Goal: Transaction & Acquisition: Purchase product/service

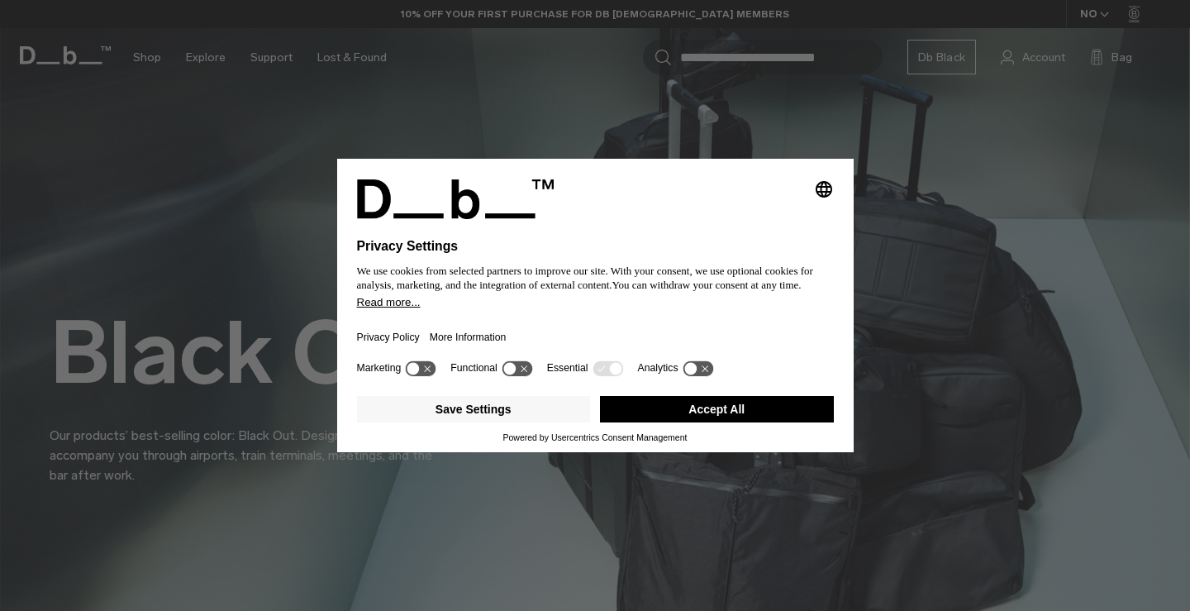
click at [688, 414] on button "Accept All" at bounding box center [717, 409] width 234 height 26
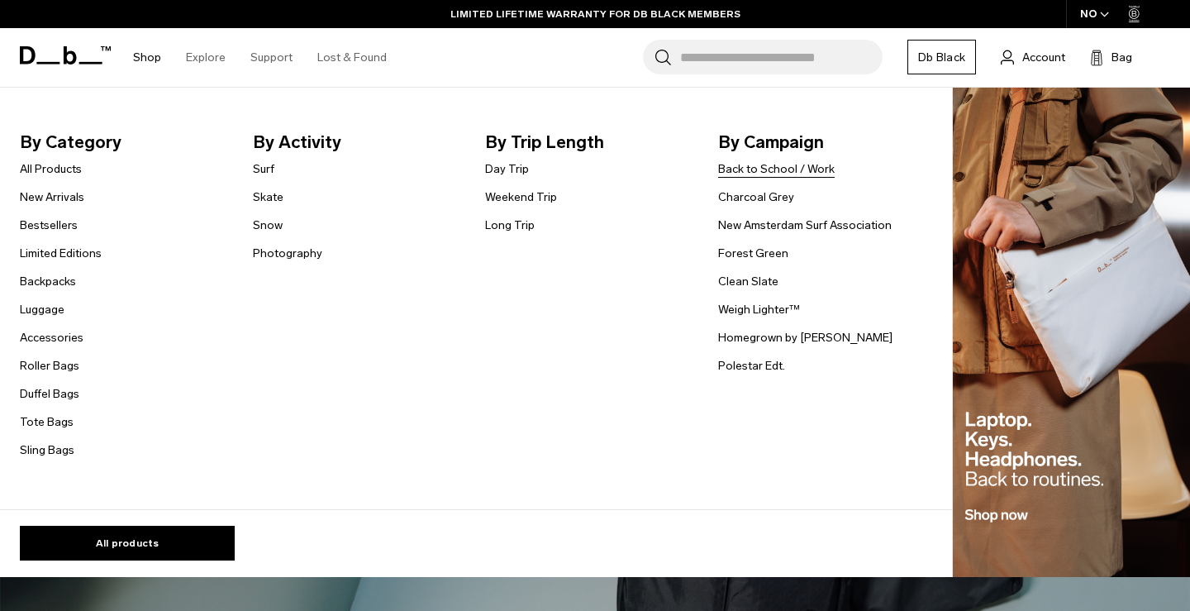
click at [815, 169] on link "Back to School / Work" at bounding box center [776, 168] width 117 height 17
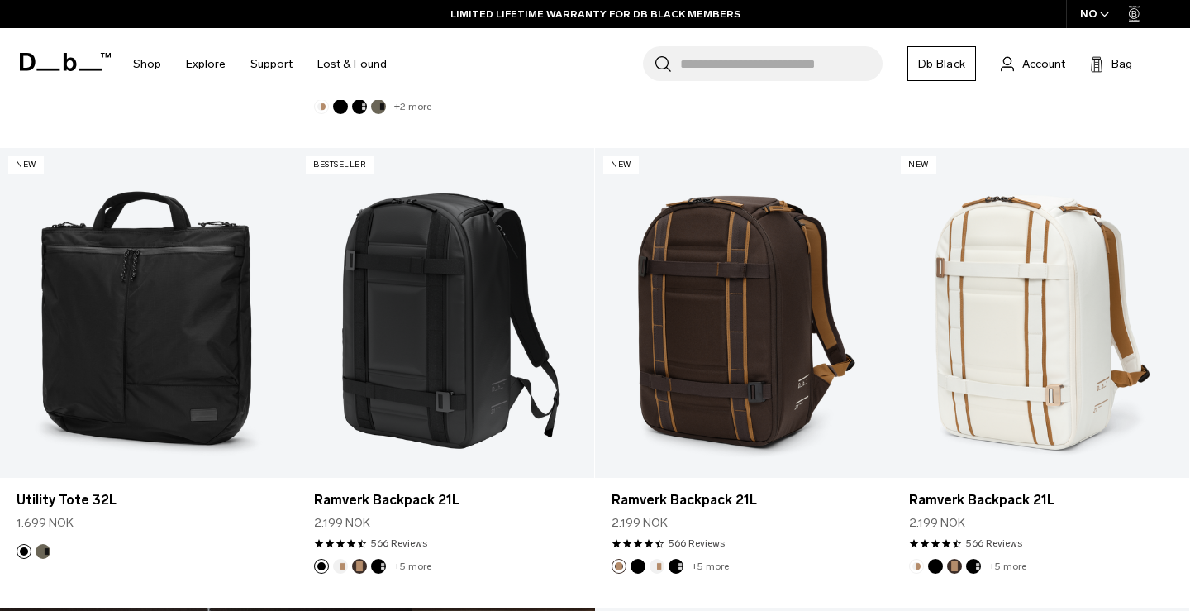
scroll to position [2097, 0]
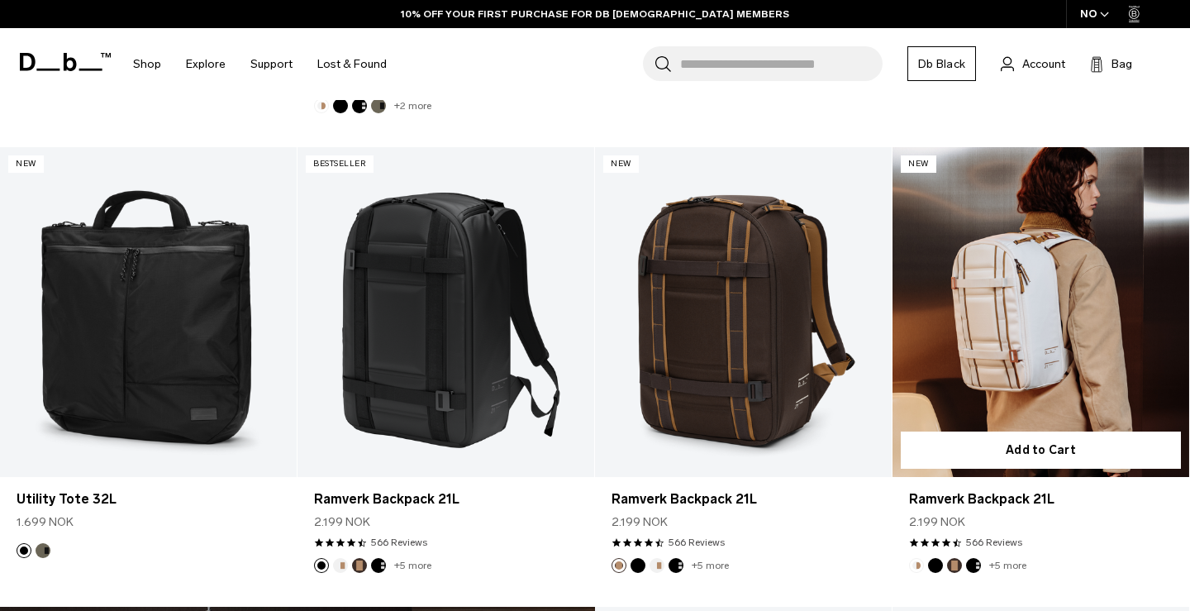
click at [980, 360] on link "Ramverk Backpack 21L" at bounding box center [1041, 312] width 297 height 330
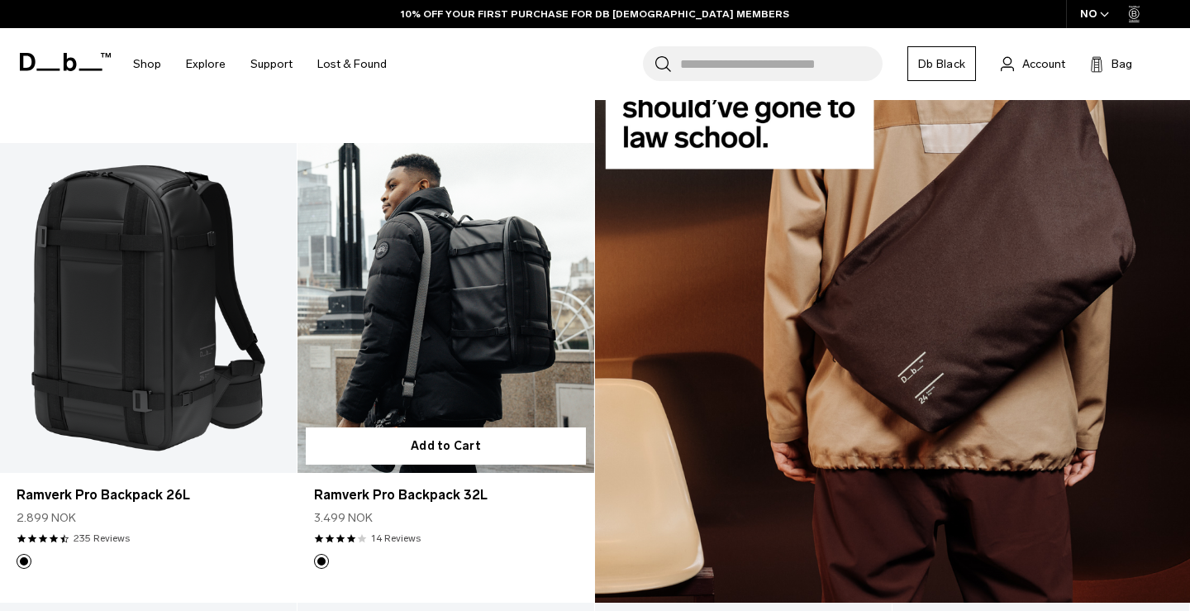
scroll to position [1197, 0]
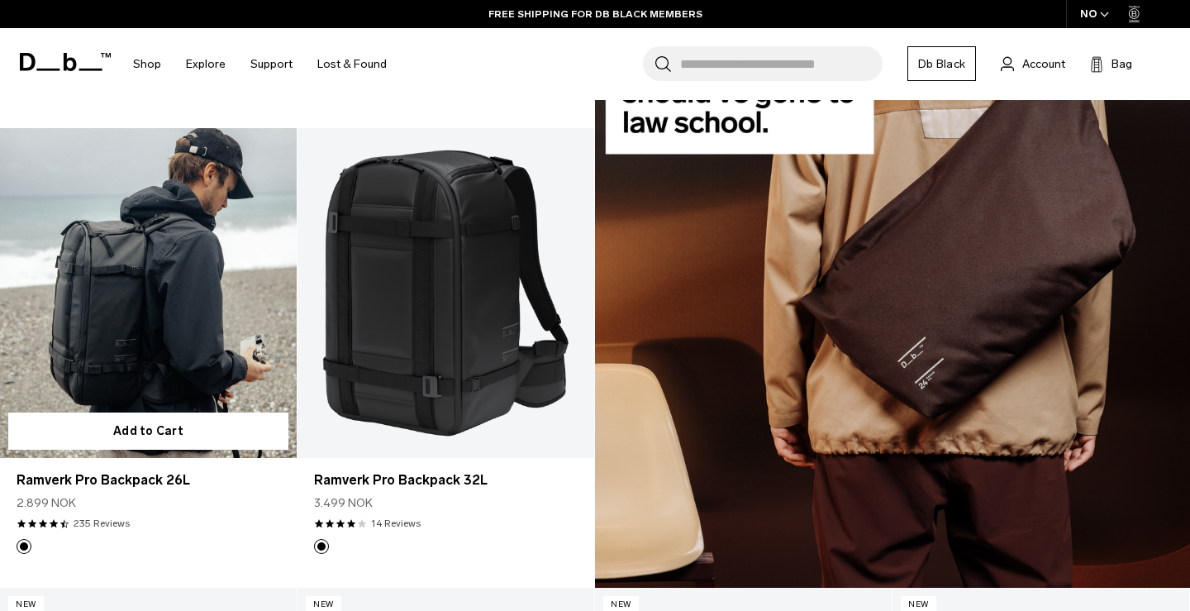
click at [188, 328] on link "Ramverk Pro Backpack 26L" at bounding box center [148, 293] width 297 height 330
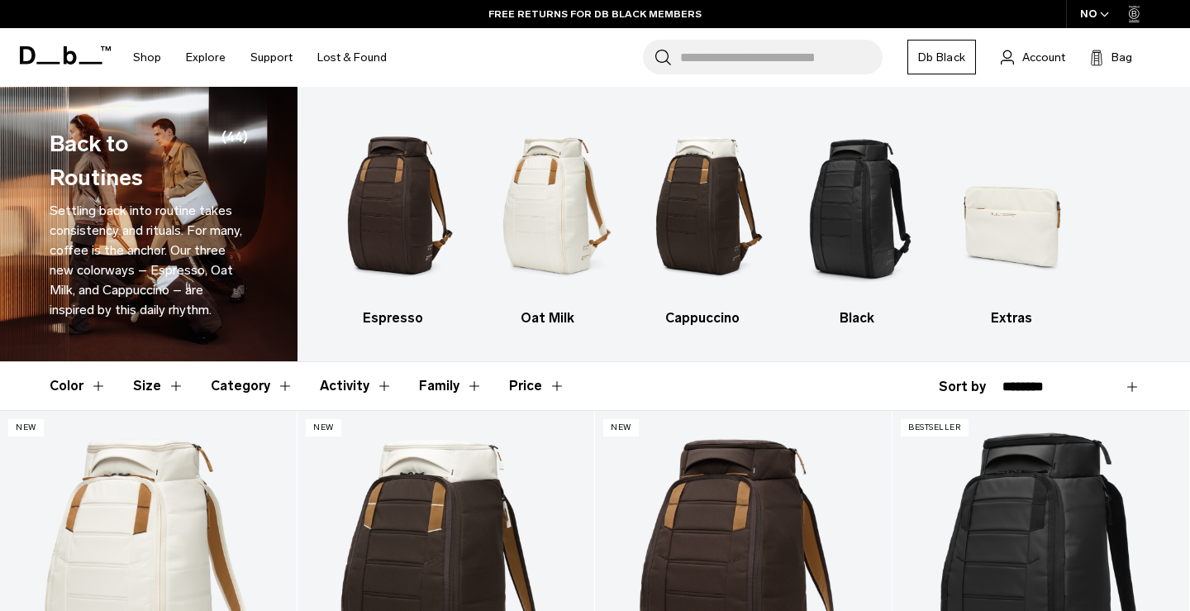
scroll to position [0, 0]
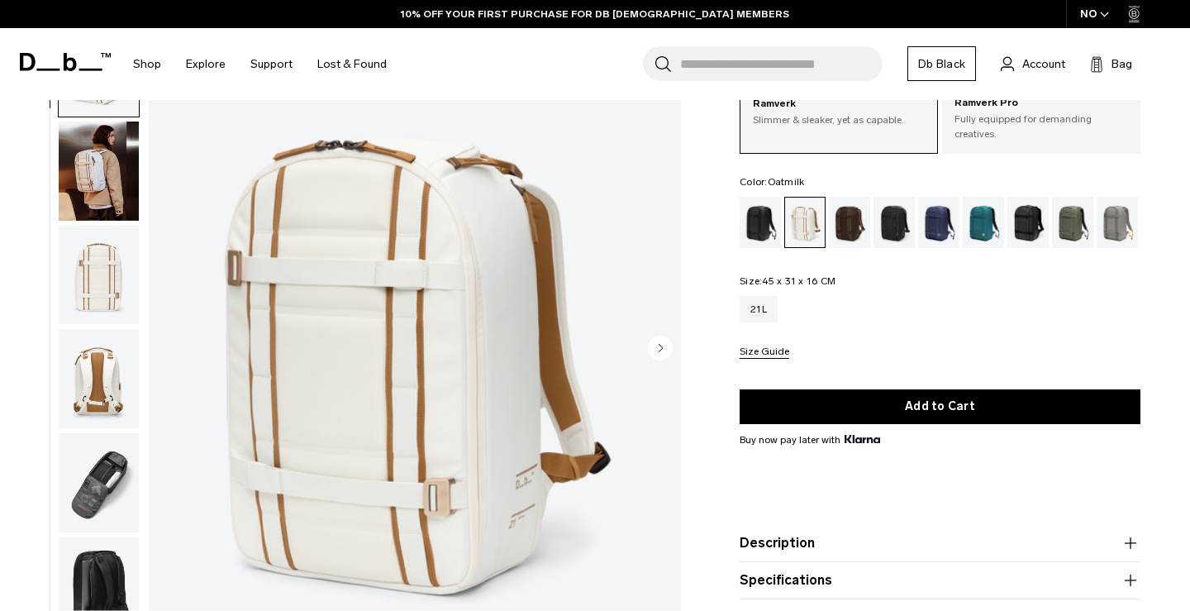
scroll to position [117, 0]
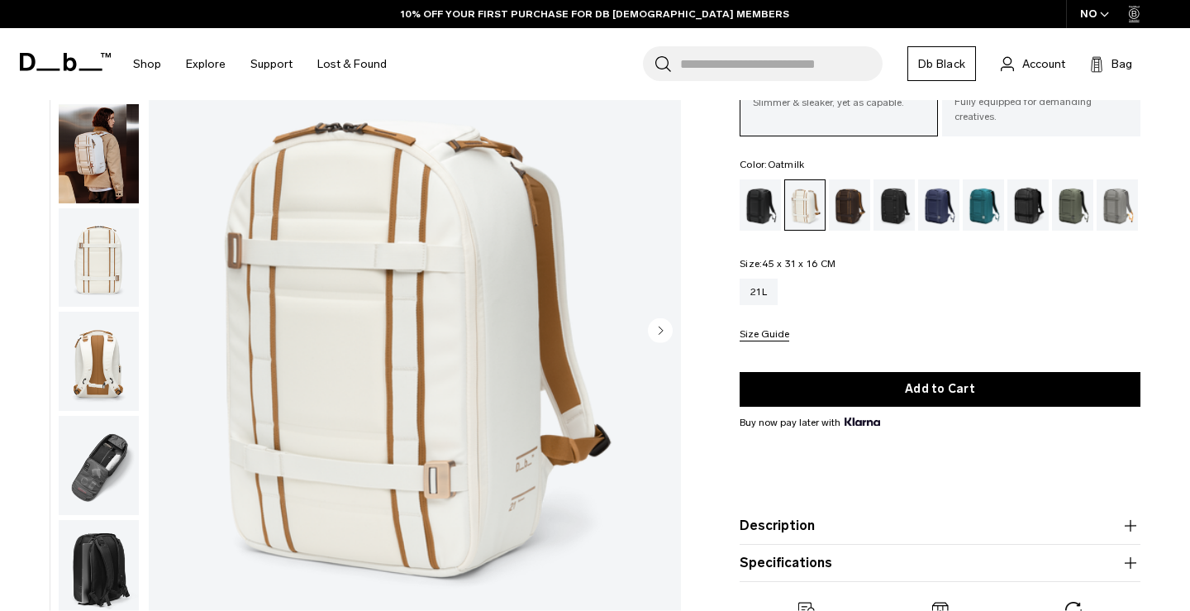
click at [116, 259] on img "button" at bounding box center [99, 257] width 80 height 99
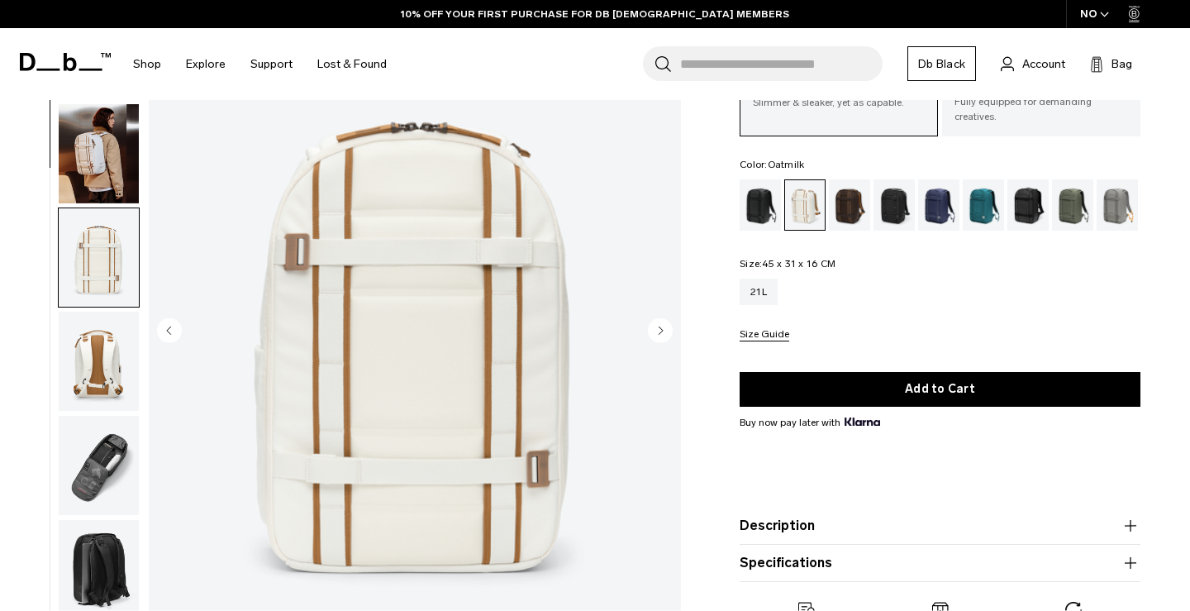
scroll to position [211, 0]
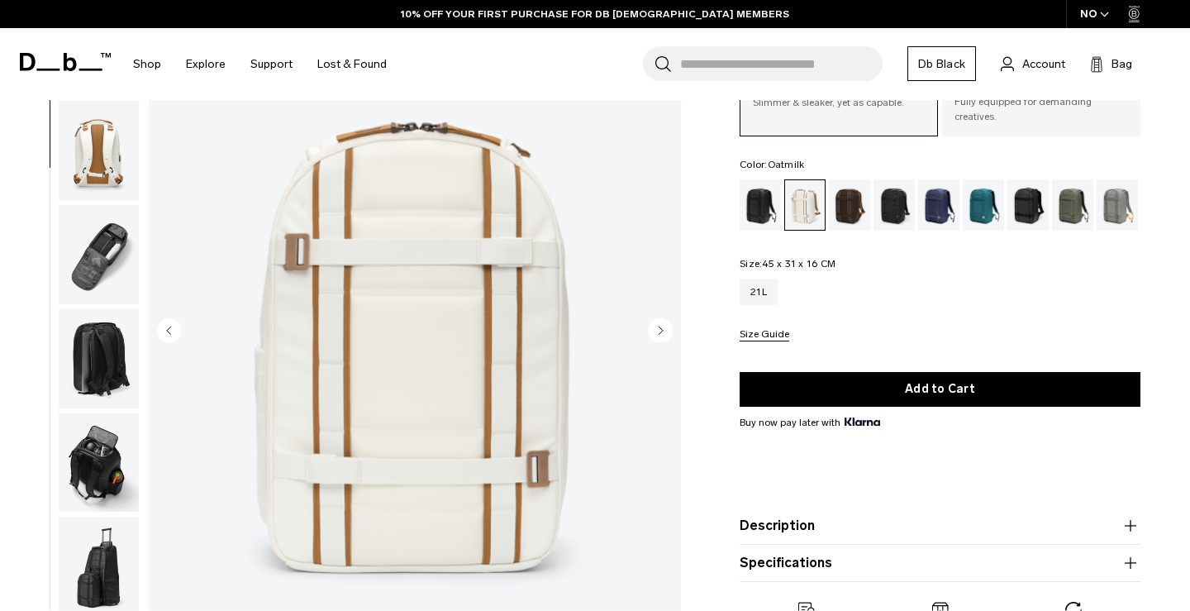
click at [106, 272] on img "button" at bounding box center [99, 254] width 80 height 99
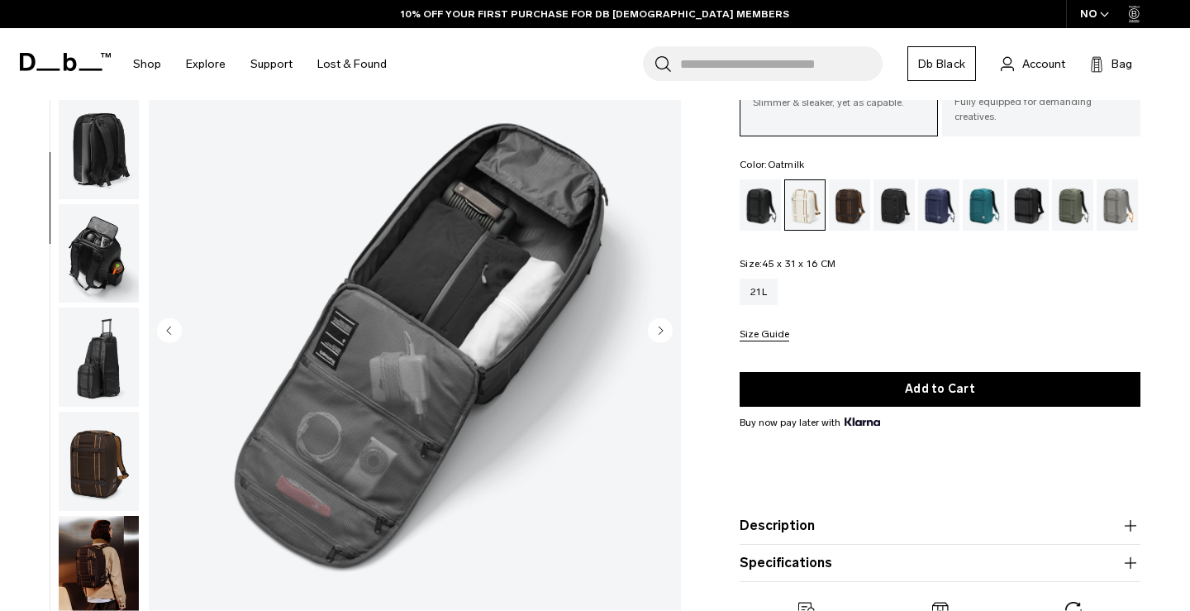
scroll to position [421, 0]
click at [96, 336] on img "button" at bounding box center [99, 356] width 80 height 99
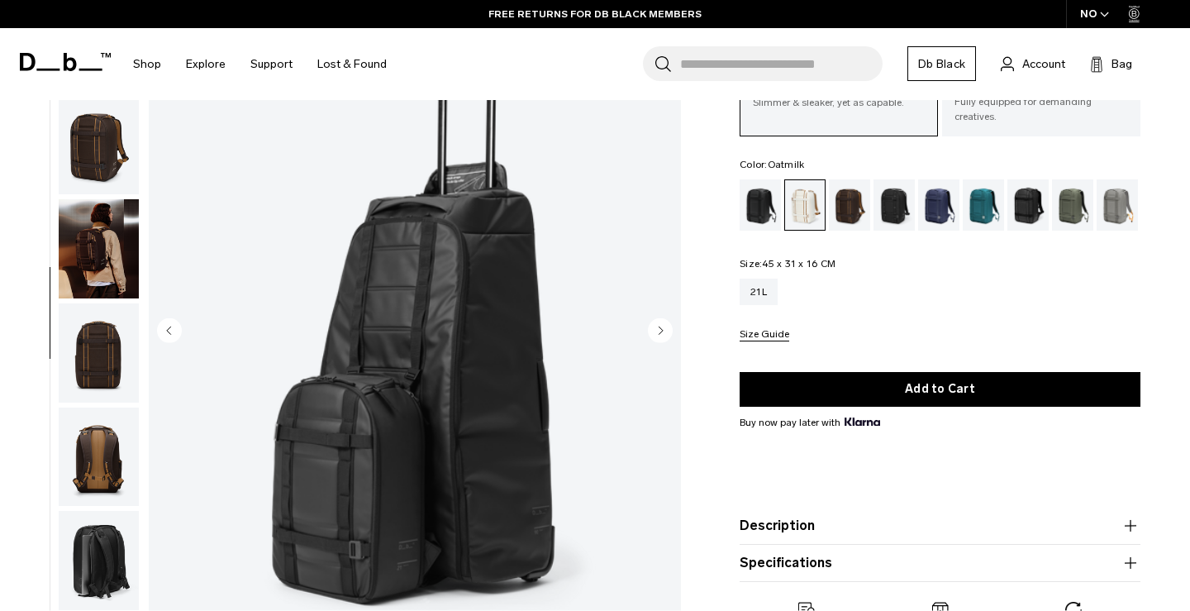
click at [90, 394] on img "button" at bounding box center [99, 352] width 80 height 99
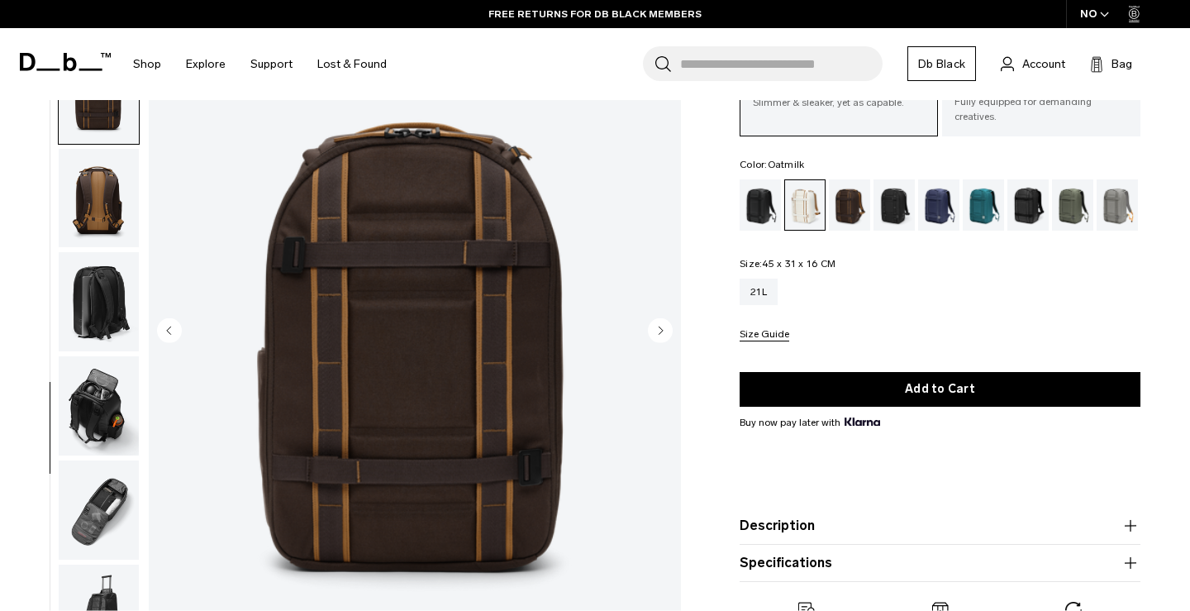
scroll to position [1014, 0]
click at [92, 380] on img "button" at bounding box center [99, 405] width 80 height 99
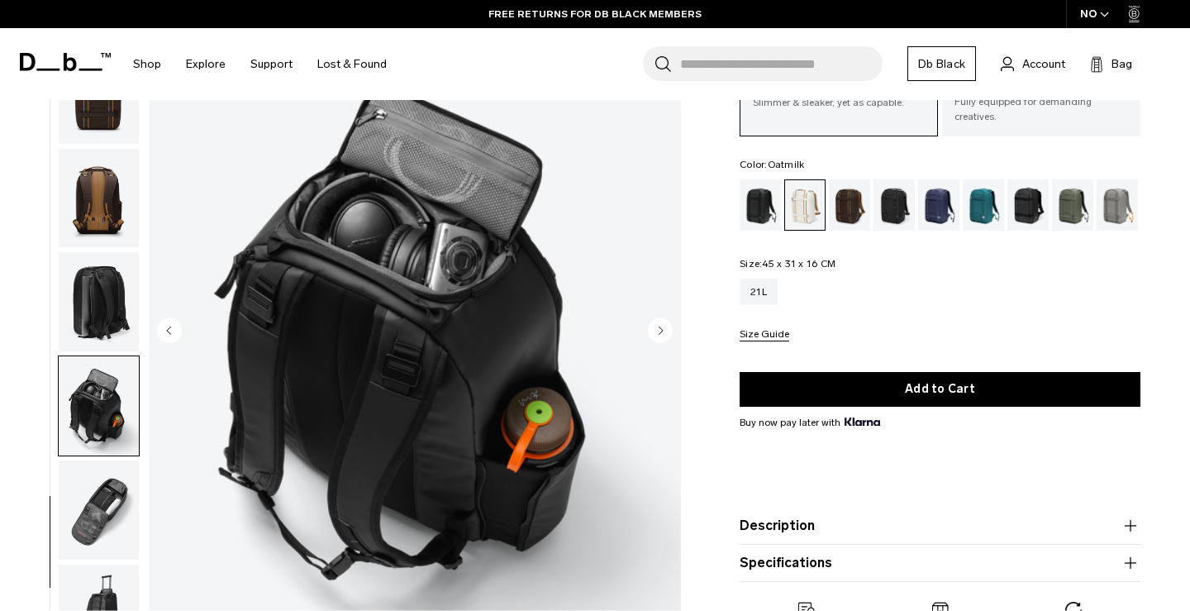
click at [98, 426] on img "button" at bounding box center [99, 405] width 80 height 99
click at [96, 476] on img "button" at bounding box center [99, 509] width 80 height 99
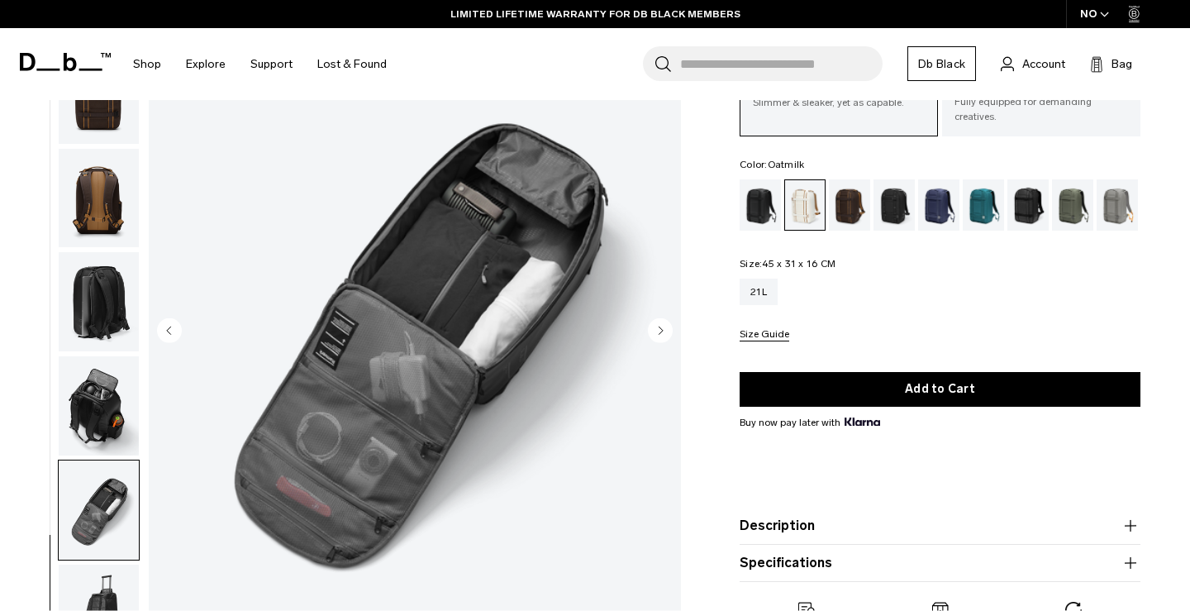
click at [97, 546] on img "button" at bounding box center [99, 509] width 80 height 99
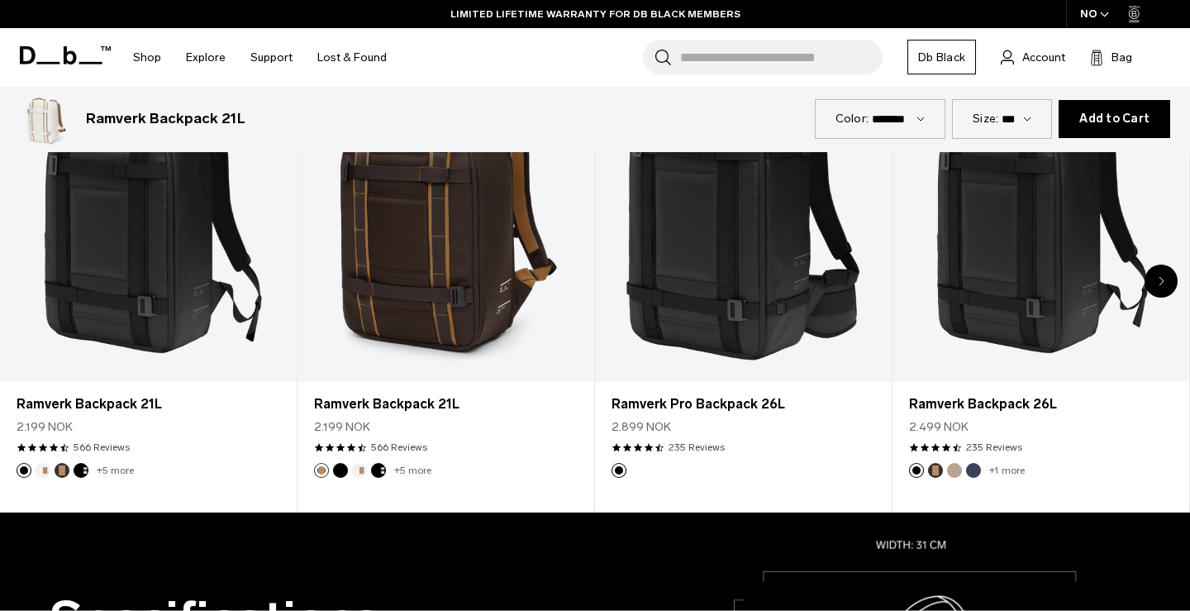
scroll to position [156, 0]
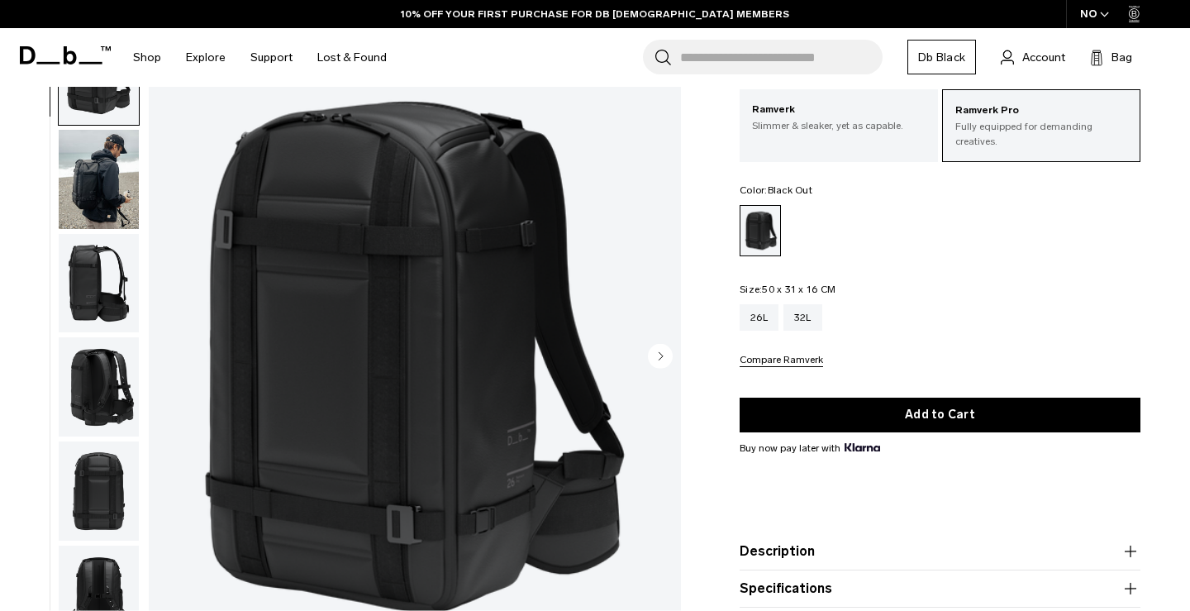
click at [114, 210] on img "button" at bounding box center [99, 178] width 80 height 99
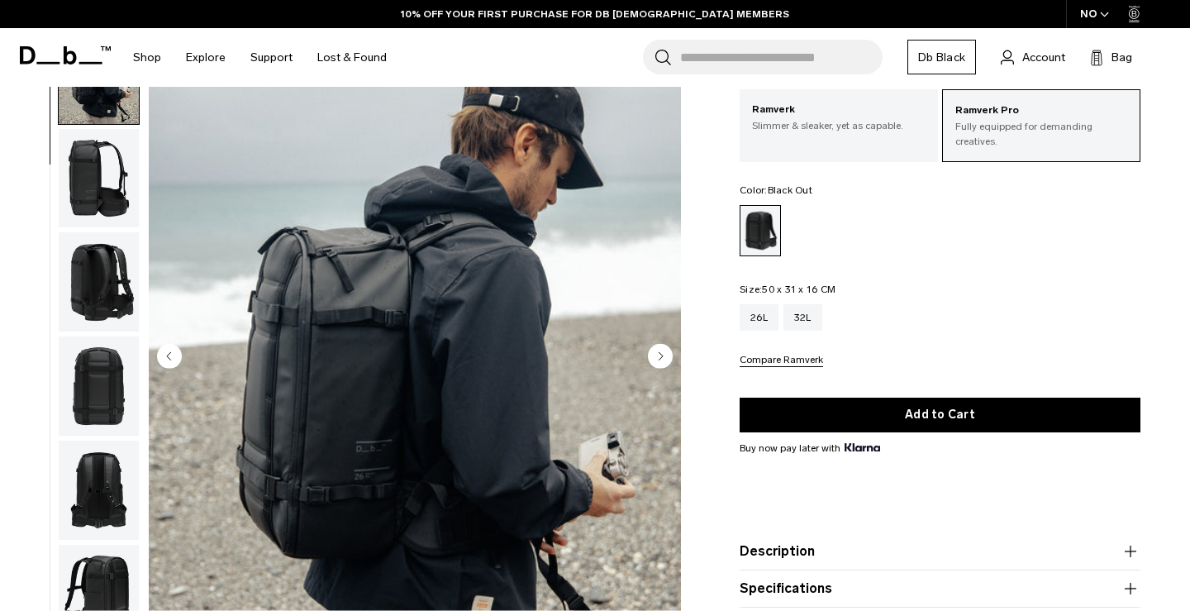
click at [99, 257] on img "button" at bounding box center [99, 281] width 80 height 99
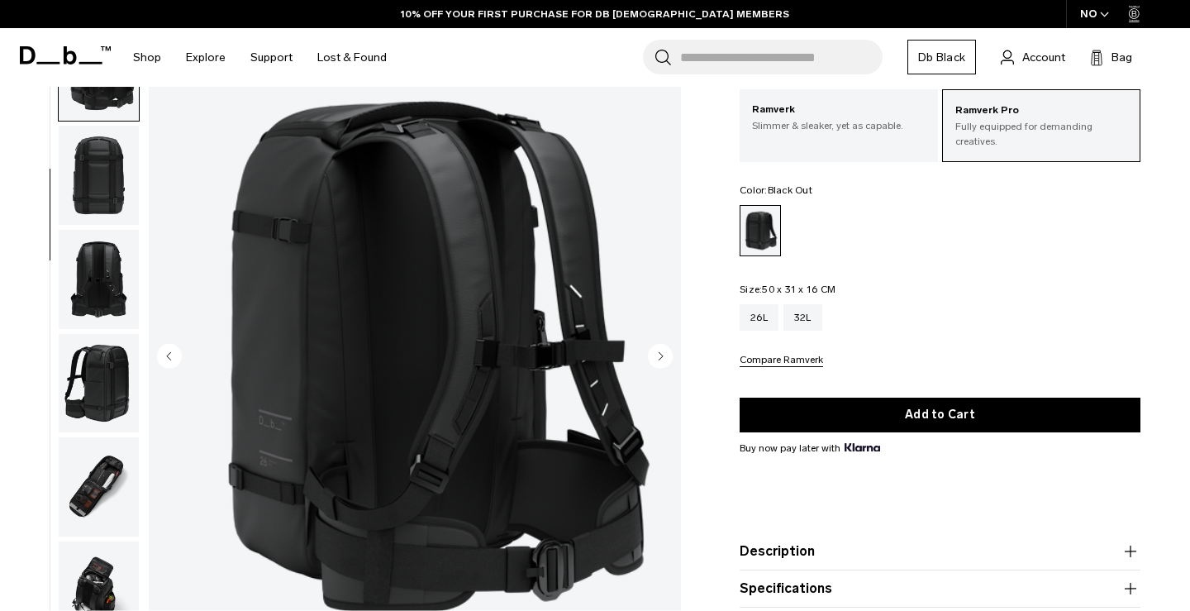
click at [98, 329] on img "button" at bounding box center [99, 279] width 80 height 99
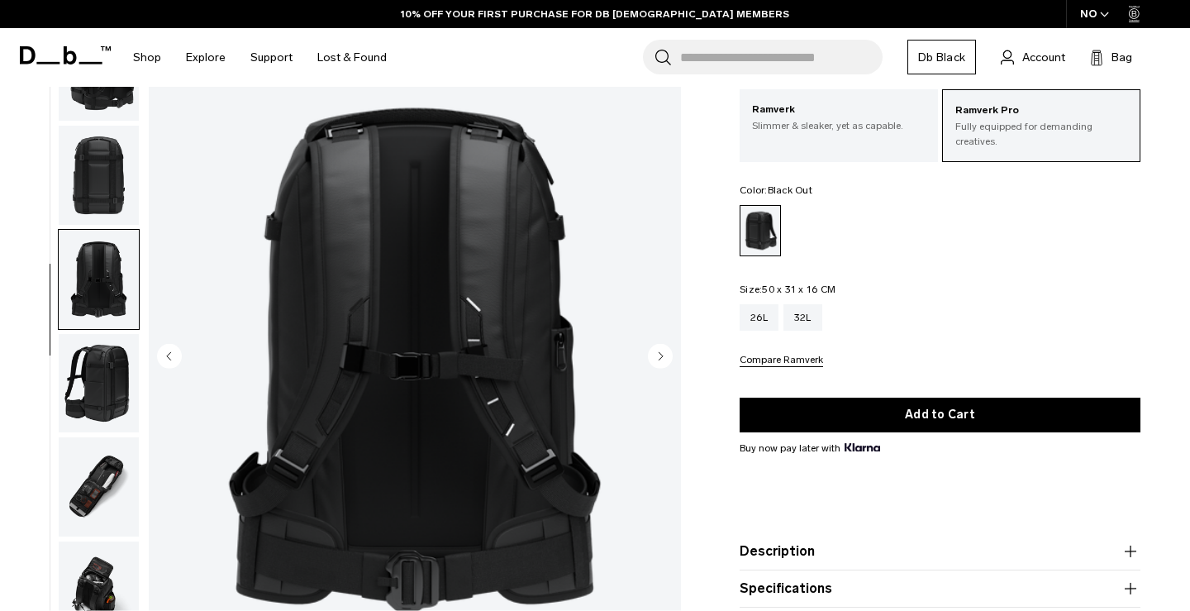
scroll to position [526, 0]
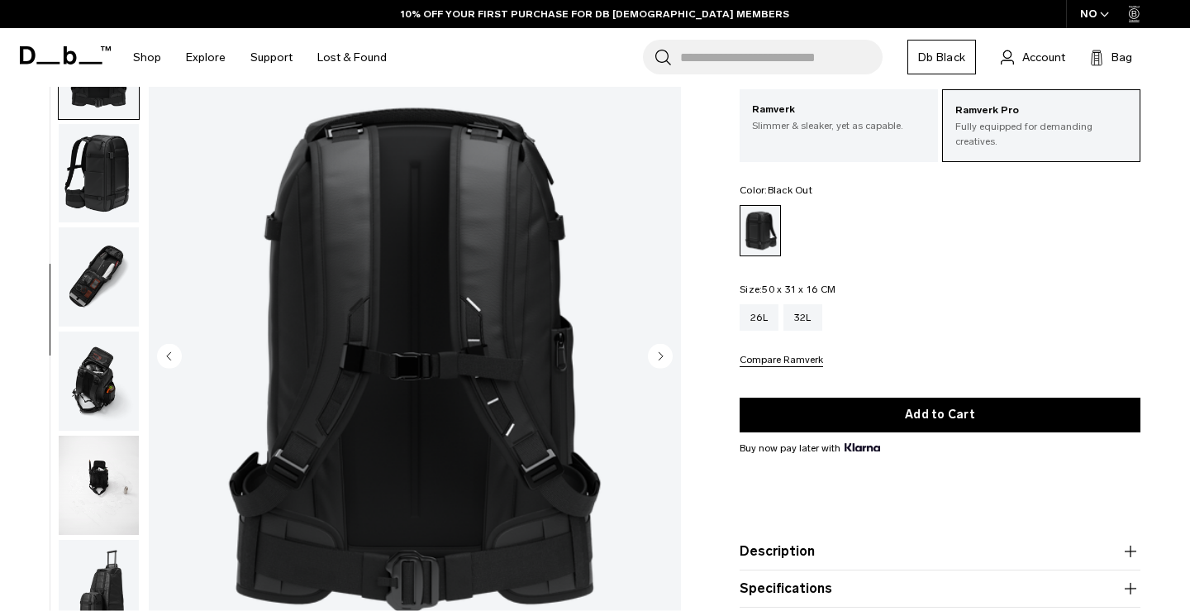
click at [91, 401] on img "button" at bounding box center [99, 381] width 80 height 99
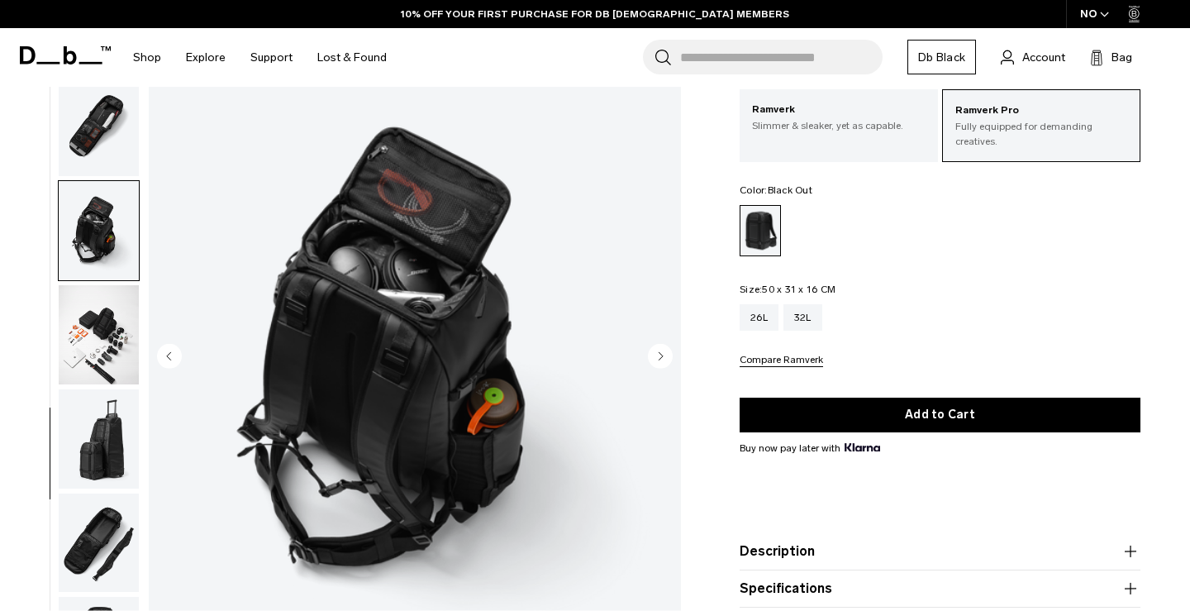
scroll to position [699, 0]
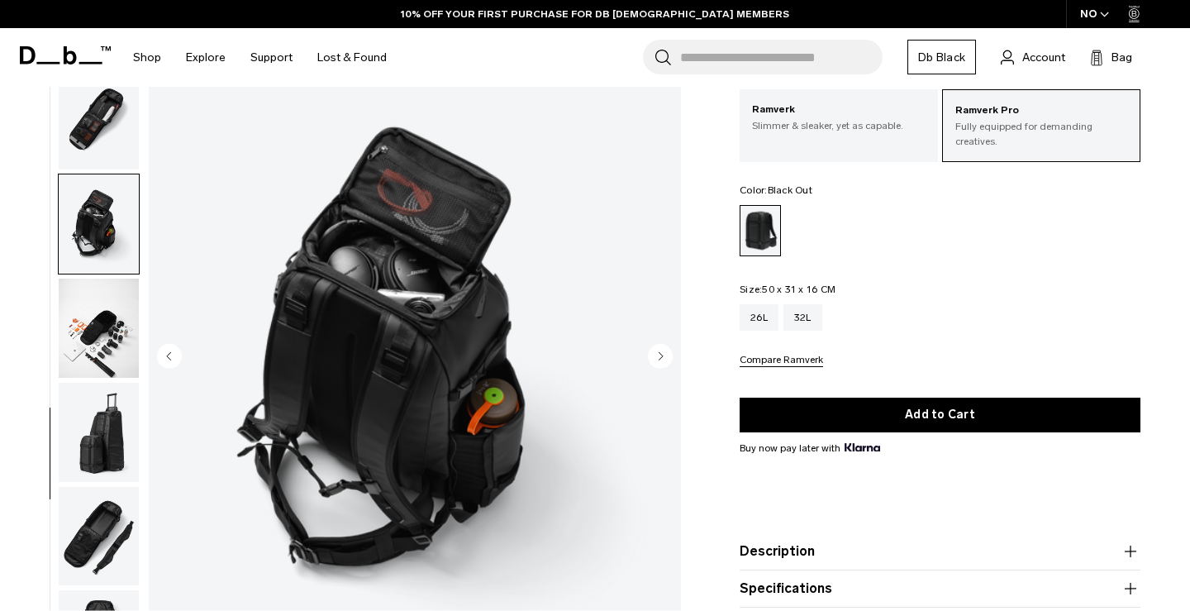
click at [91, 414] on img "button" at bounding box center [99, 432] width 80 height 99
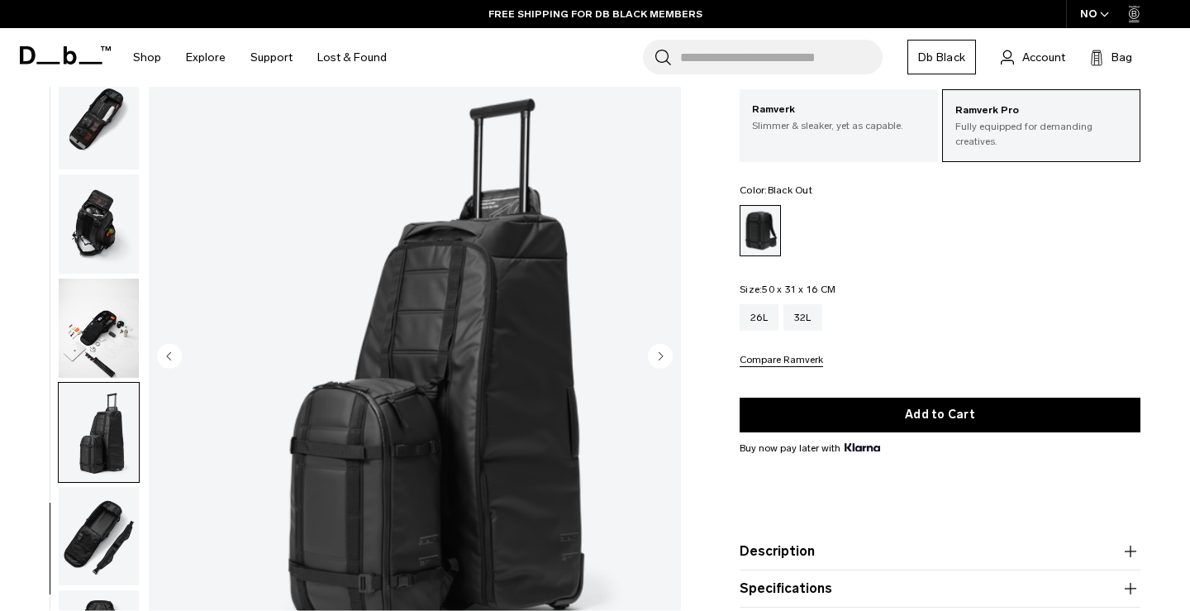
click at [95, 460] on img "button" at bounding box center [99, 432] width 80 height 99
click at [92, 513] on img "button" at bounding box center [99, 535] width 80 height 99
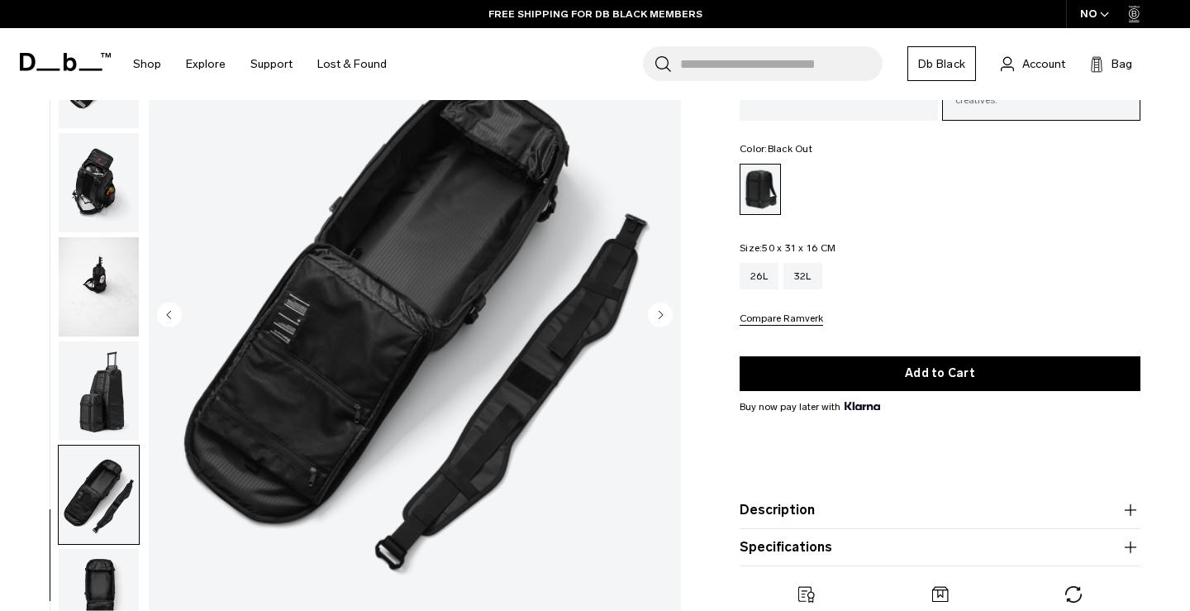
scroll to position [151, 0]
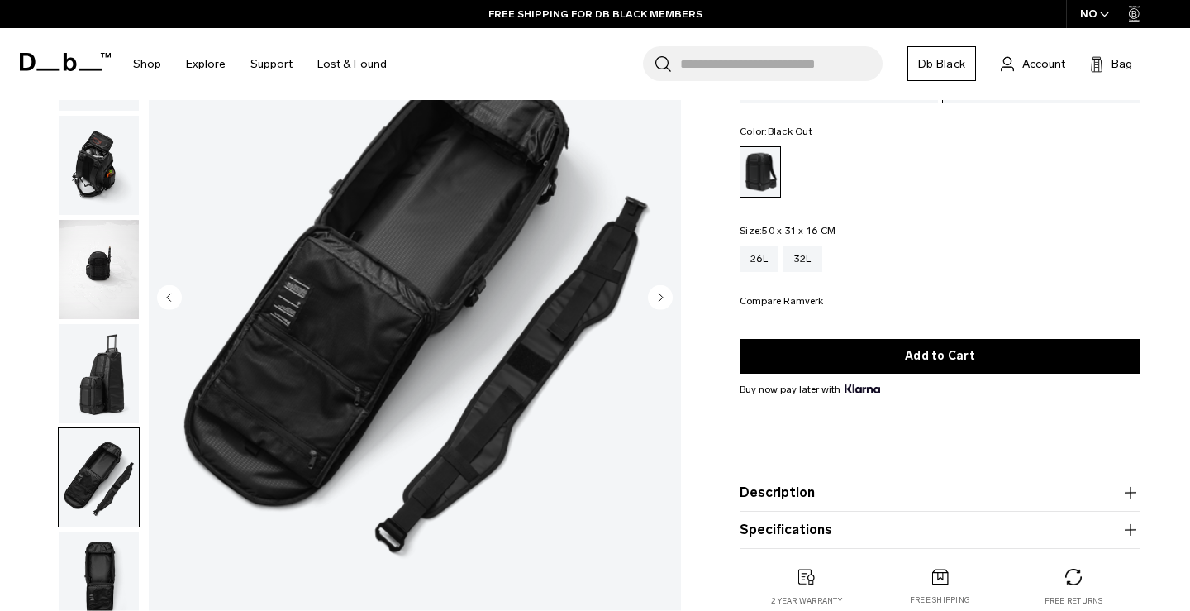
click at [103, 571] on img "button" at bounding box center [99, 581] width 80 height 99
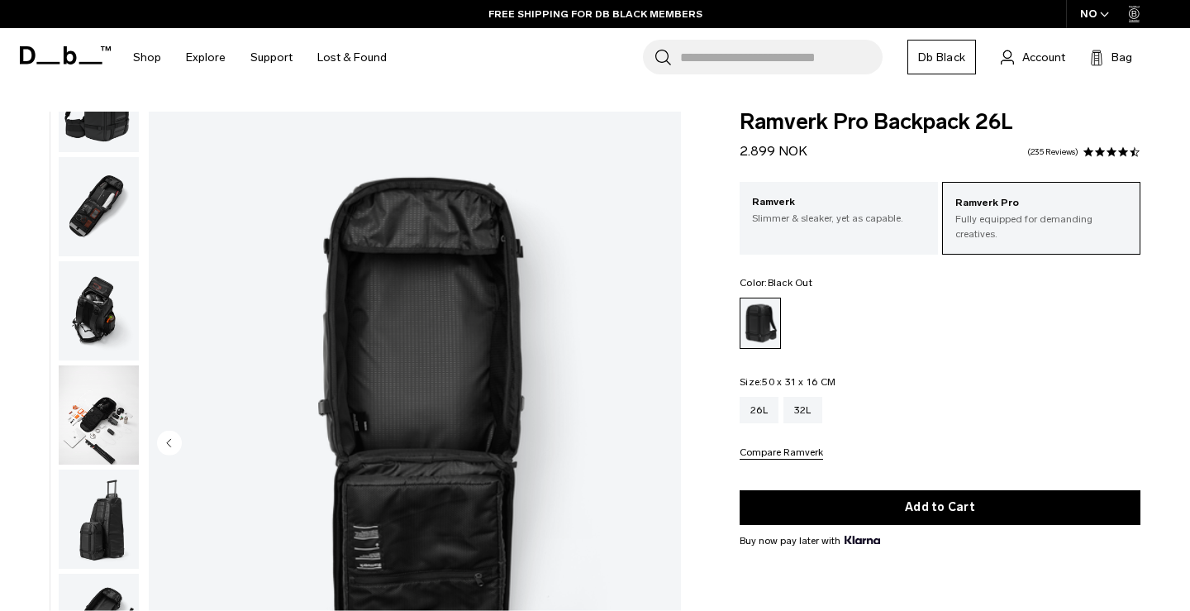
scroll to position [0, 0]
